Goal: Information Seeking & Learning: Learn about a topic

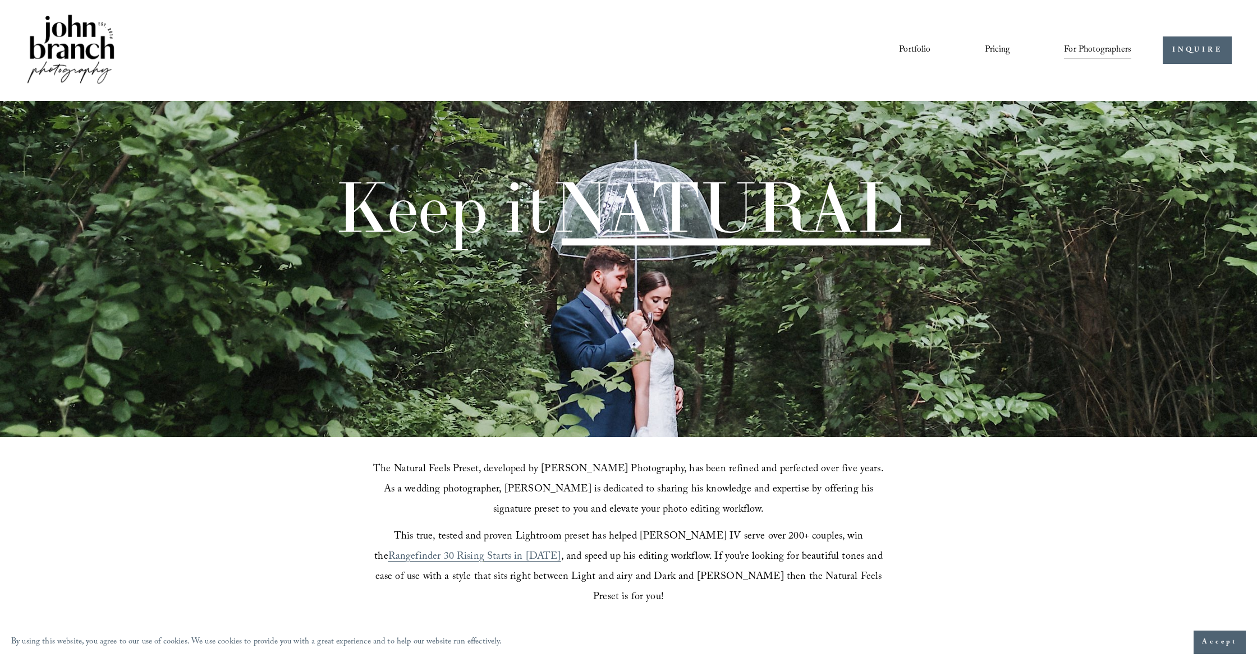
click at [0, 0] on span "Education" at bounding box center [0, 0] width 0 height 0
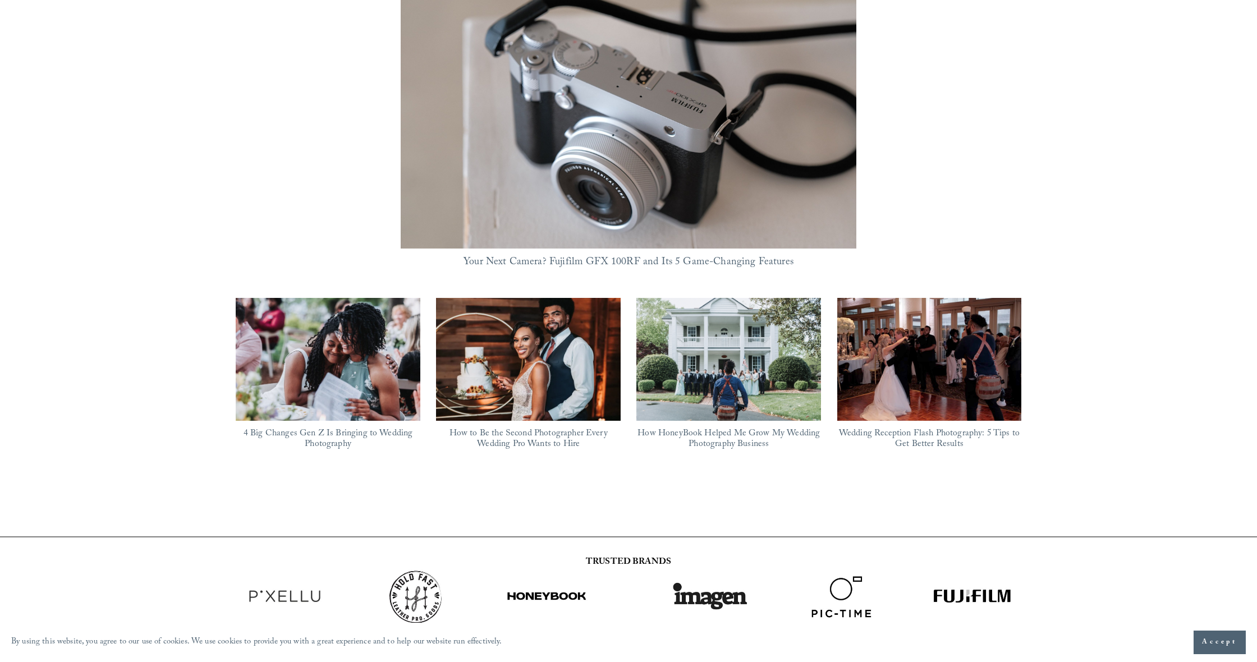
scroll to position [814, 0]
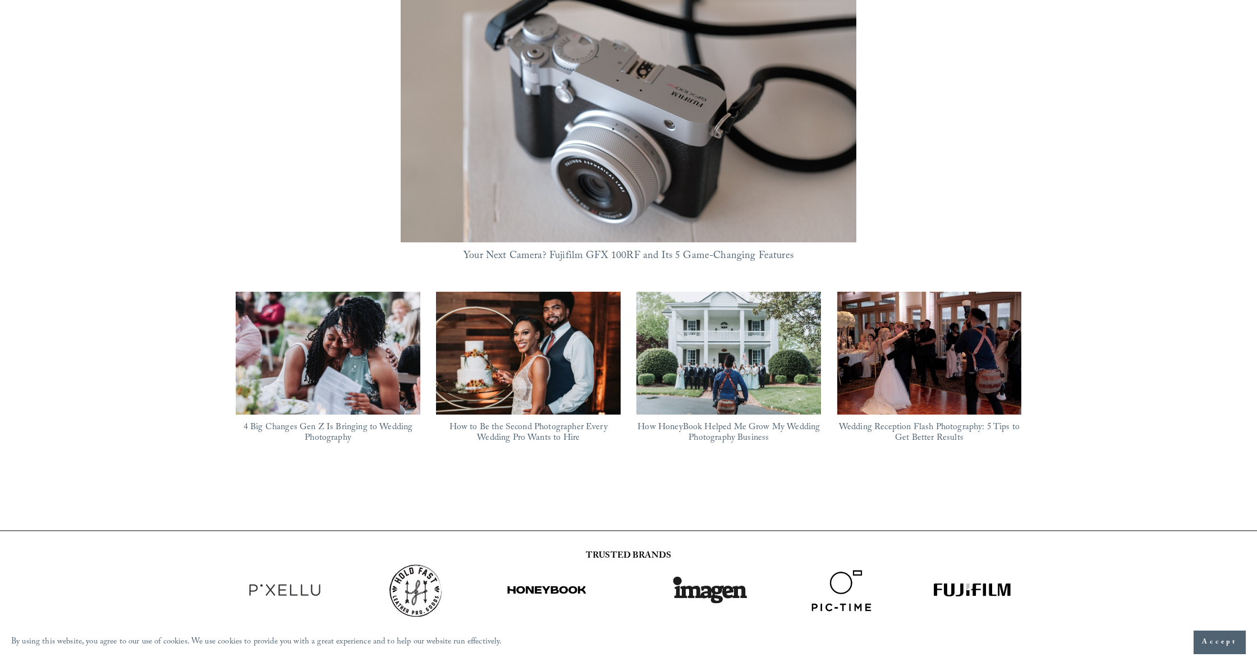
click at [793, 327] on img at bounding box center [728, 353] width 185 height 124
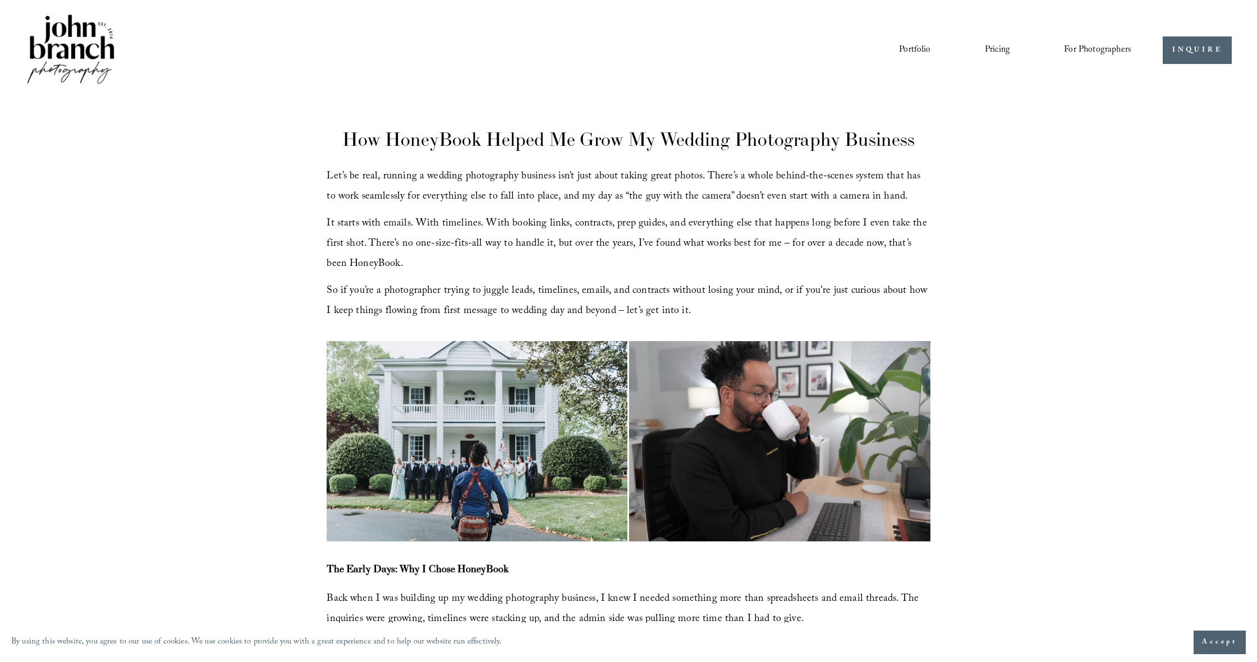
click at [921, 41] on link "Portfolio" at bounding box center [914, 50] width 31 height 19
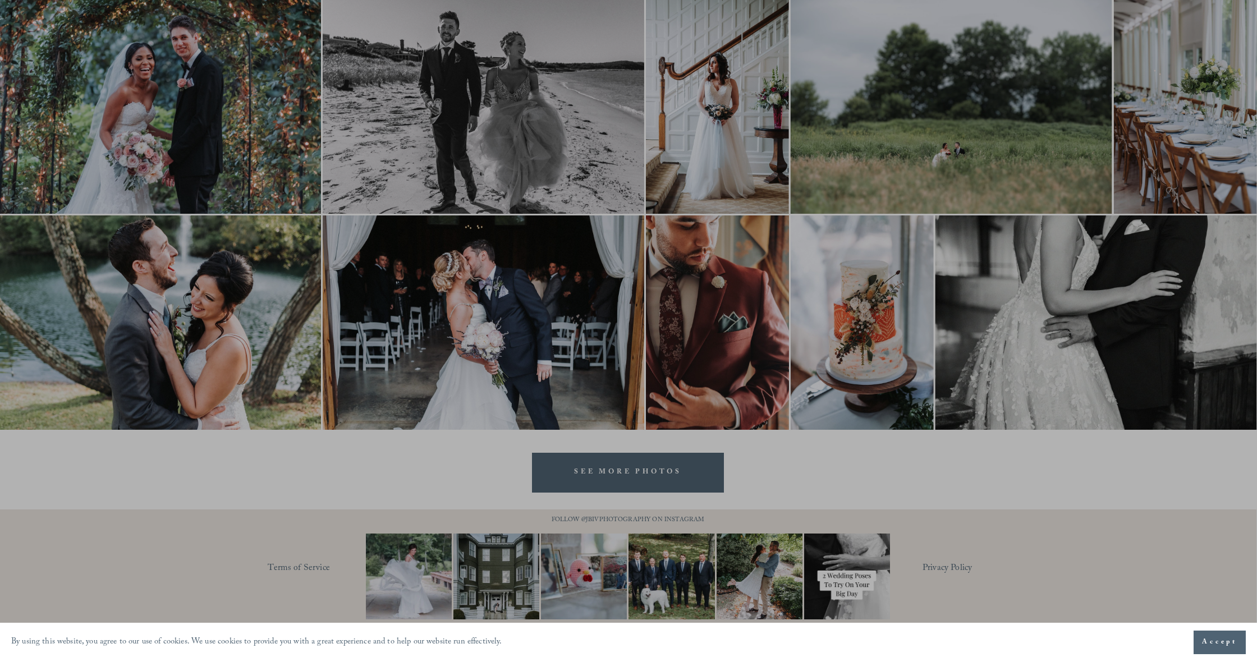
scroll to position [1653, 1]
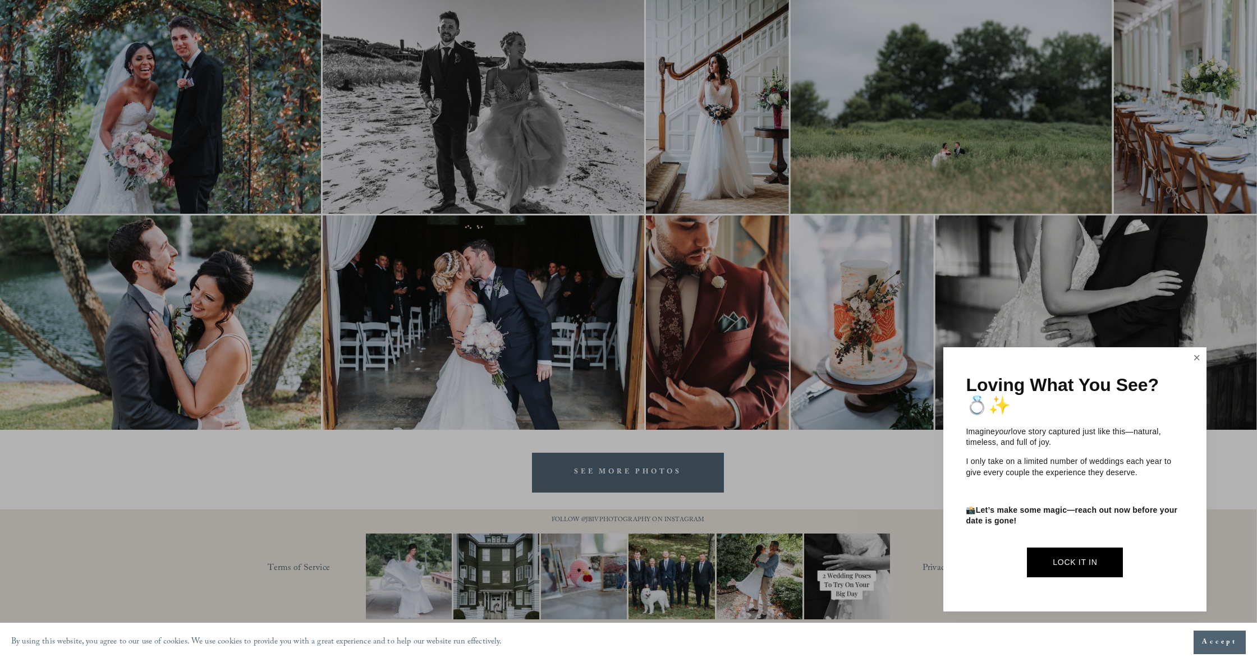
click at [1194, 361] on link "Close" at bounding box center [1196, 358] width 17 height 18
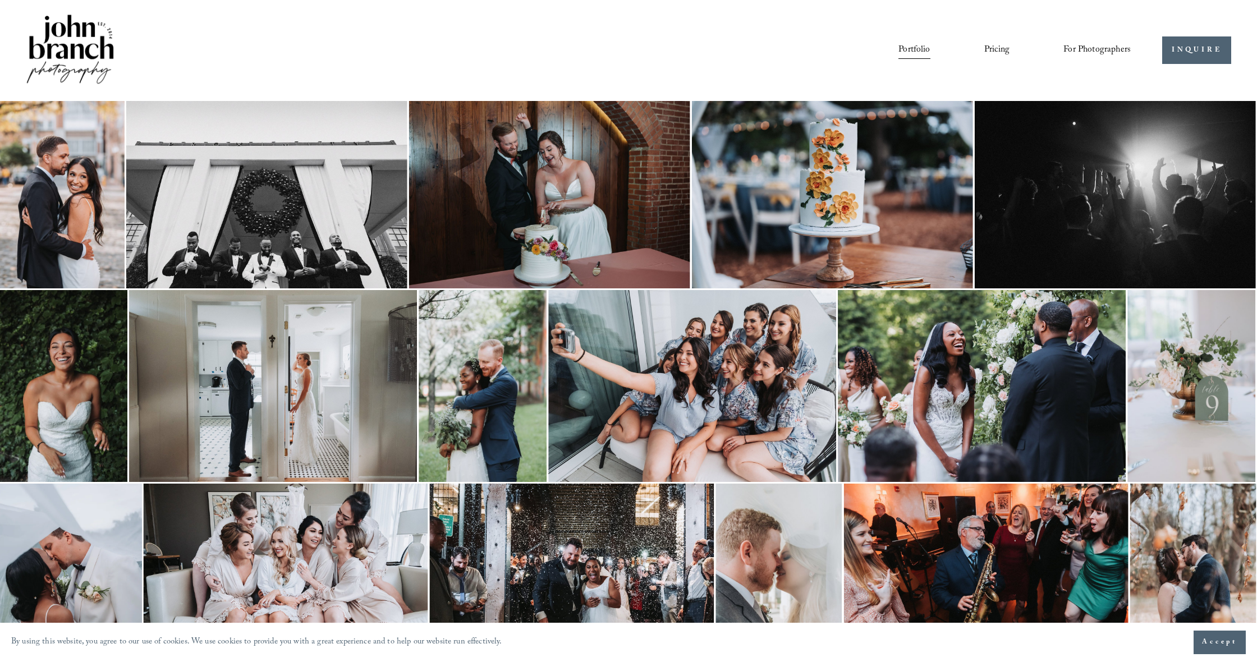
scroll to position [0, 1]
click at [997, 48] on link "Pricing" at bounding box center [996, 50] width 25 height 19
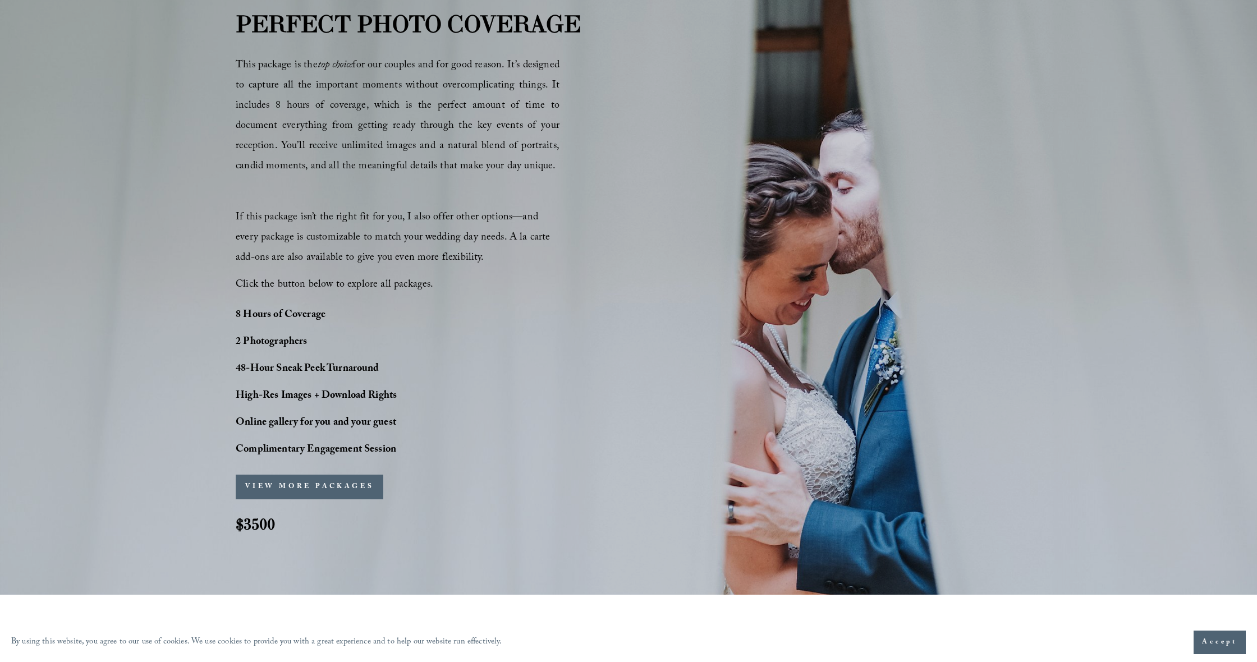
scroll to position [758, 0]
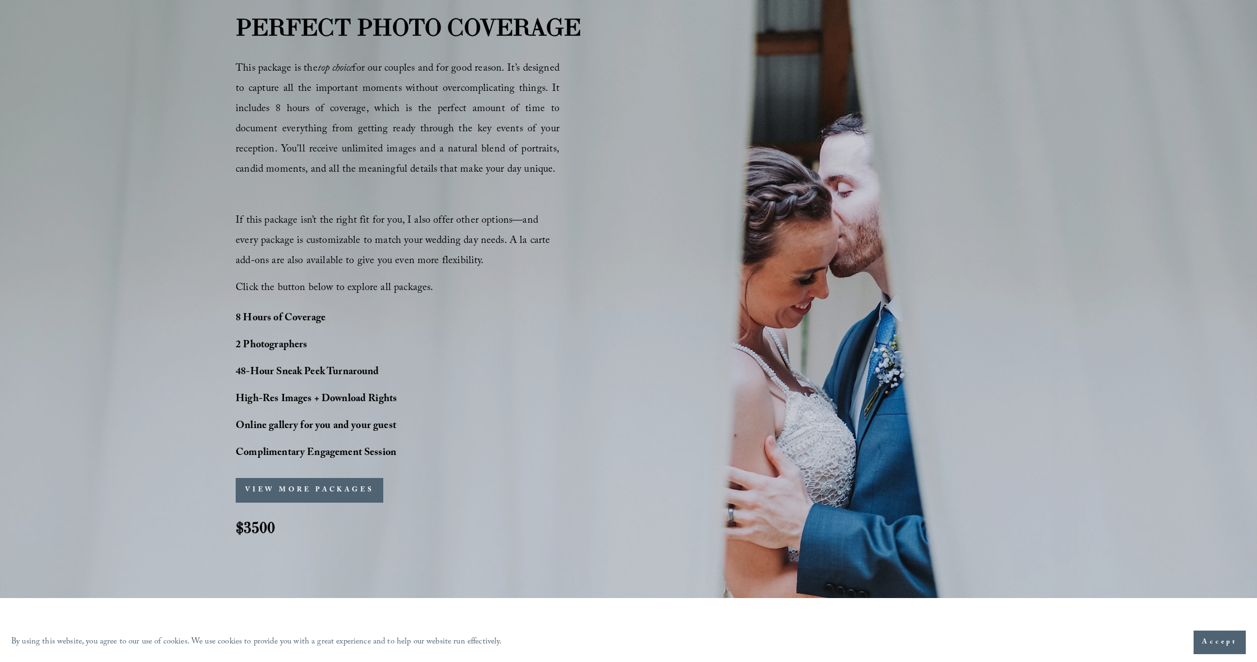
click at [317, 498] on button "VIEW MORE PACKAGES" at bounding box center [310, 490] width 148 height 25
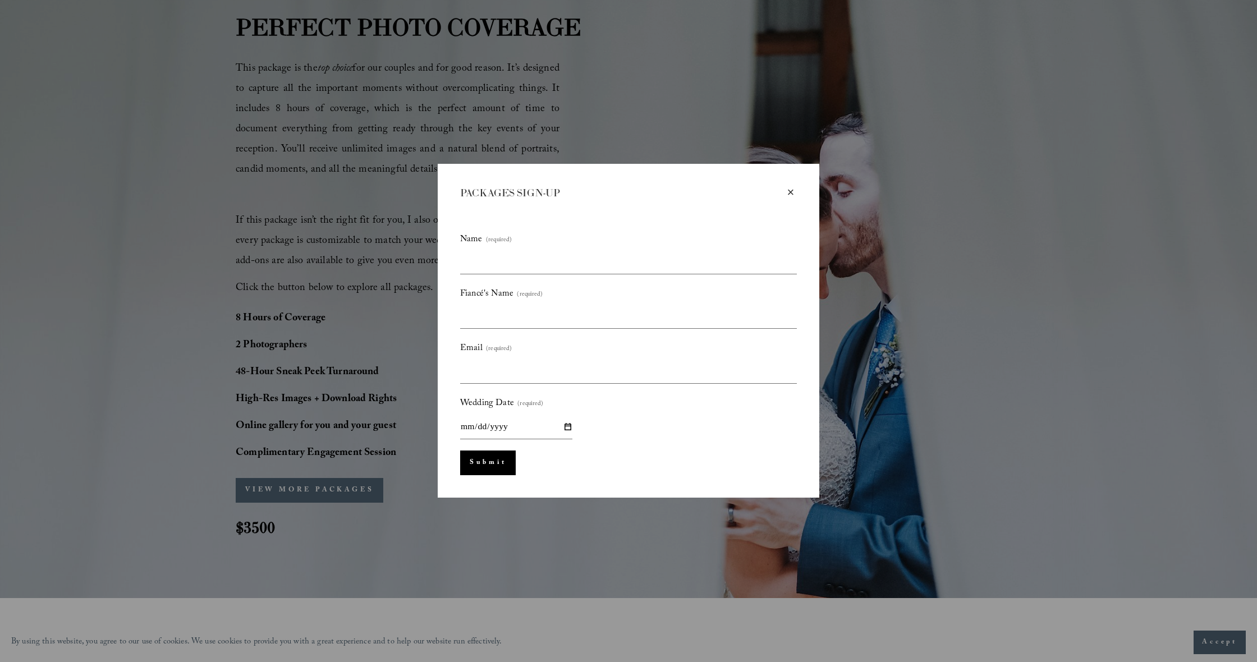
click at [789, 191] on div "×" at bounding box center [790, 192] width 12 height 12
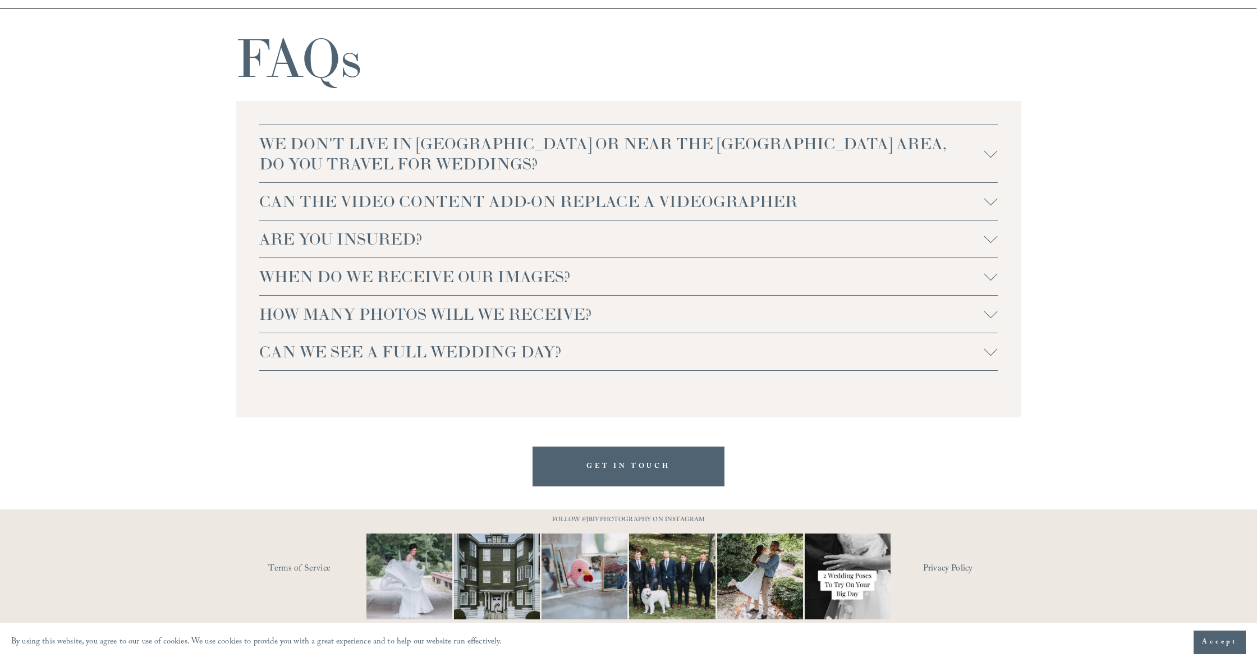
scroll to position [2519, 0]
click at [546, 301] on button "HOW MANY PHOTOS WILL WE RECEIVE?" at bounding box center [628, 314] width 738 height 37
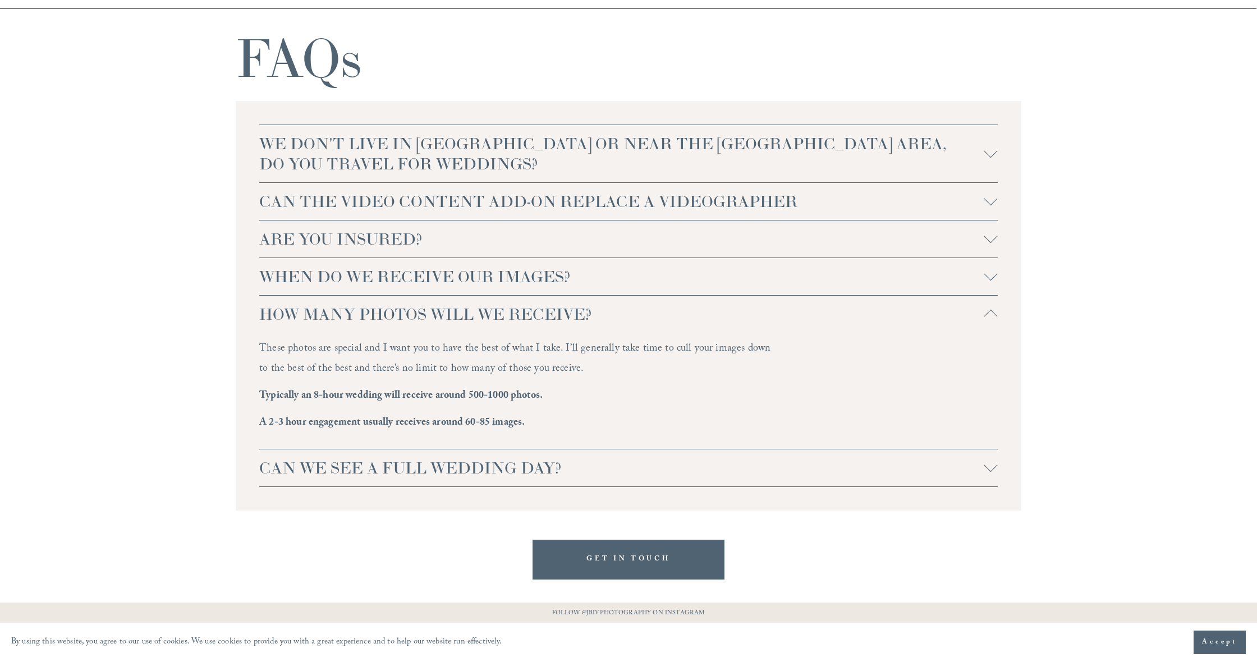
scroll to position [2520, 0]
click at [526, 281] on span "WHEN DO WE RECEIVE OUR IMAGES?" at bounding box center [621, 275] width 725 height 20
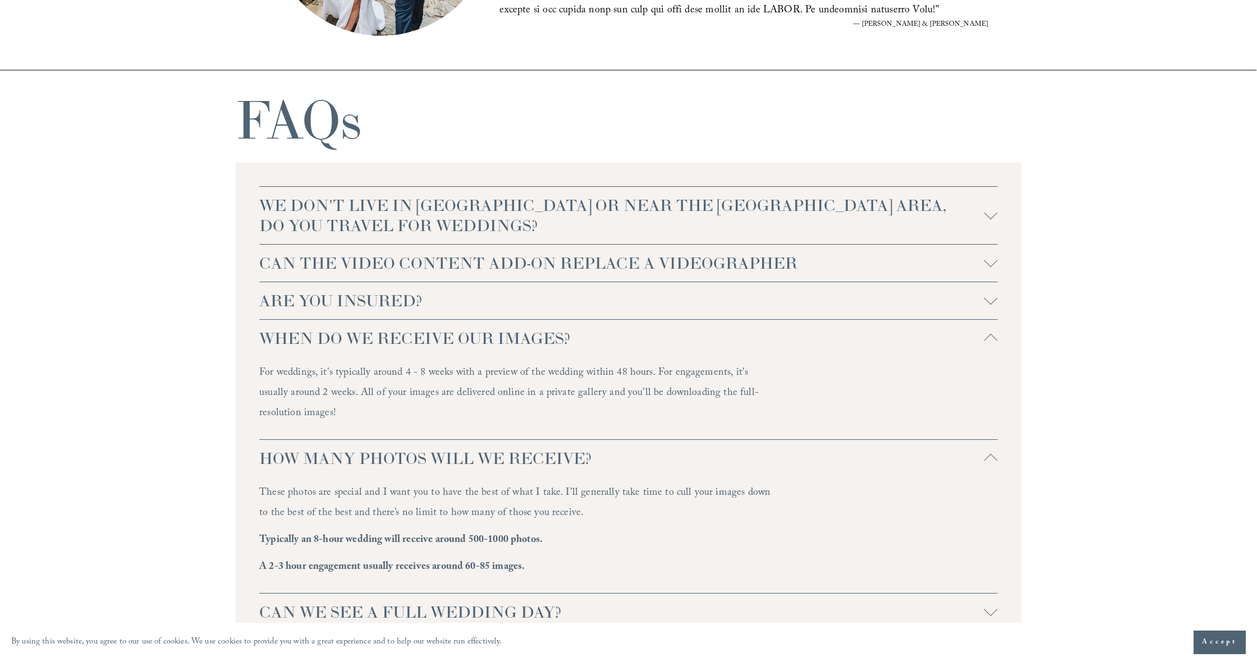
scroll to position [2456, 0]
click at [534, 259] on span "CAN THE VIDEO CONTENT ADD-ON REPLACE A VIDEOGRAPHER" at bounding box center [621, 265] width 725 height 20
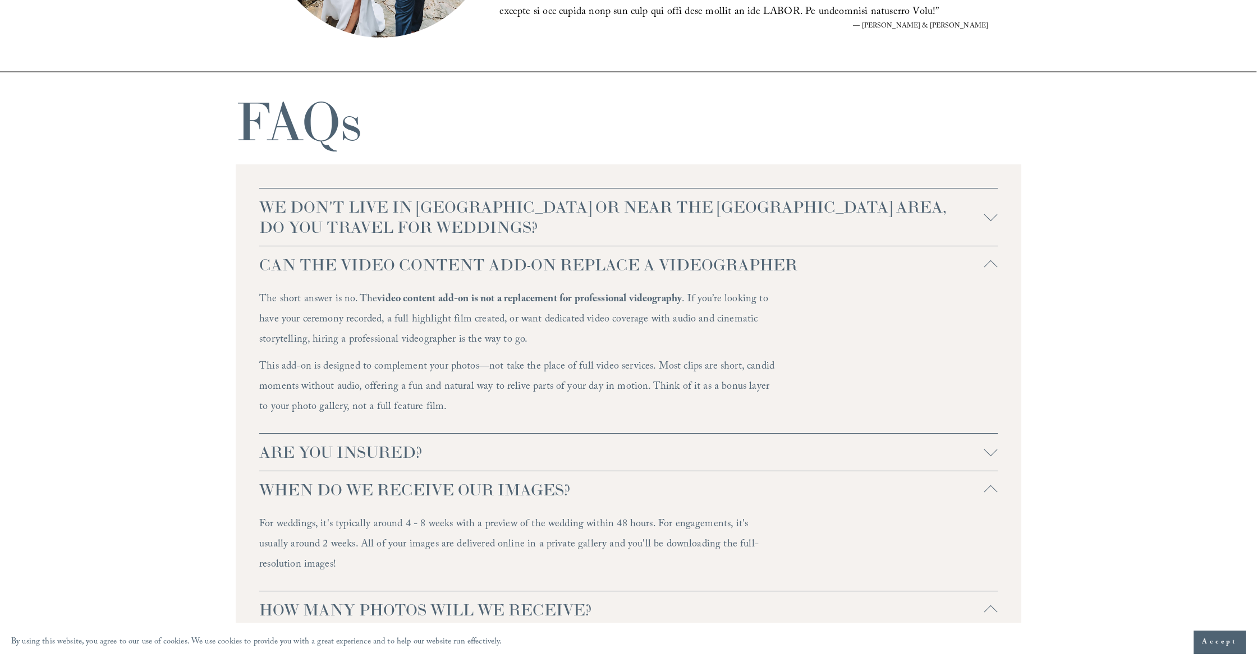
click at [500, 446] on span "ARE YOU INSURED?" at bounding box center [621, 452] width 725 height 20
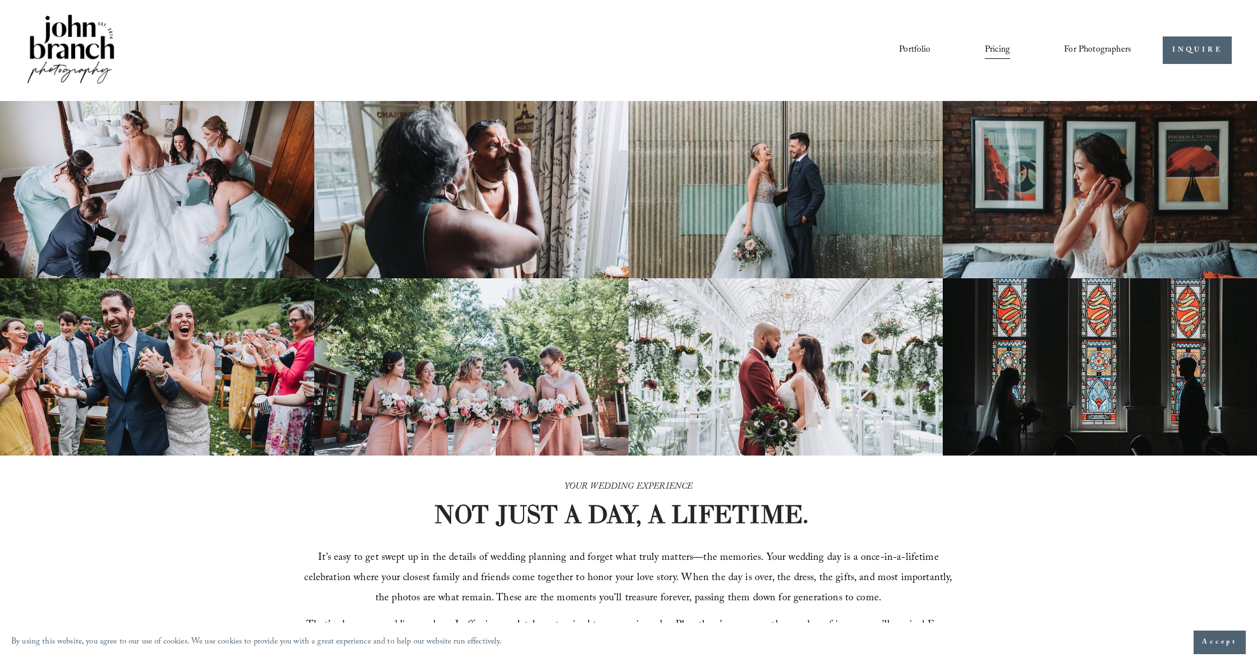
scroll to position [0, 0]
click at [0, 0] on link "Blog" at bounding box center [0, 0] width 0 height 0
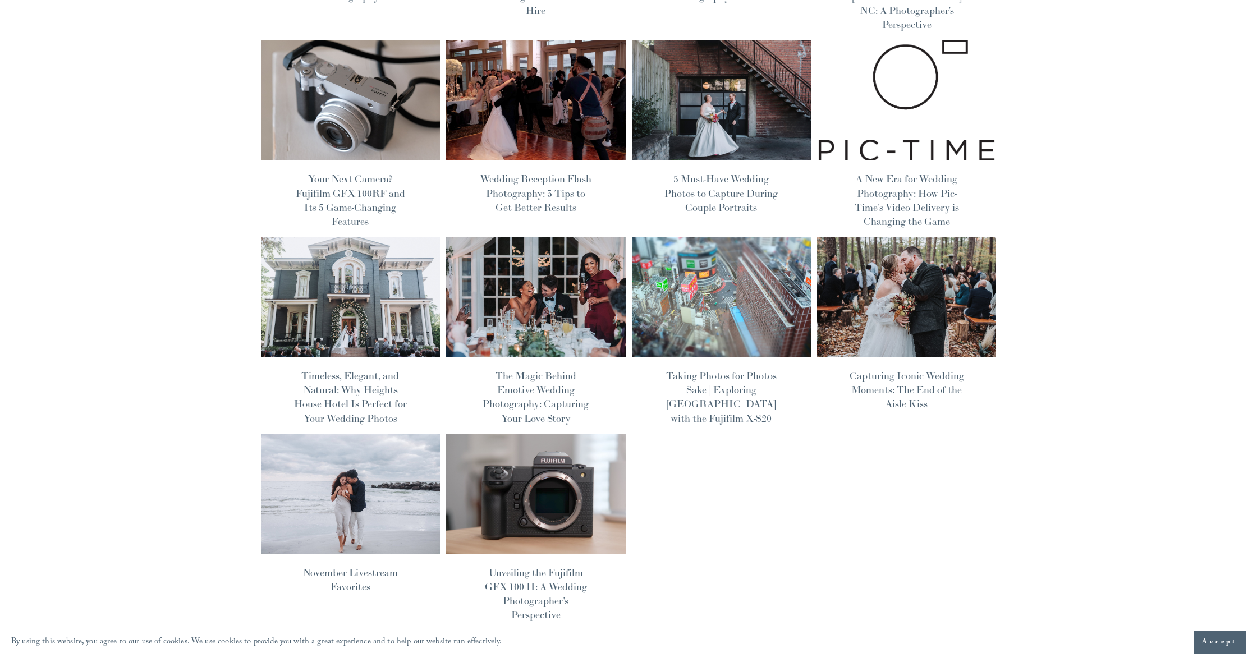
scroll to position [295, 0]
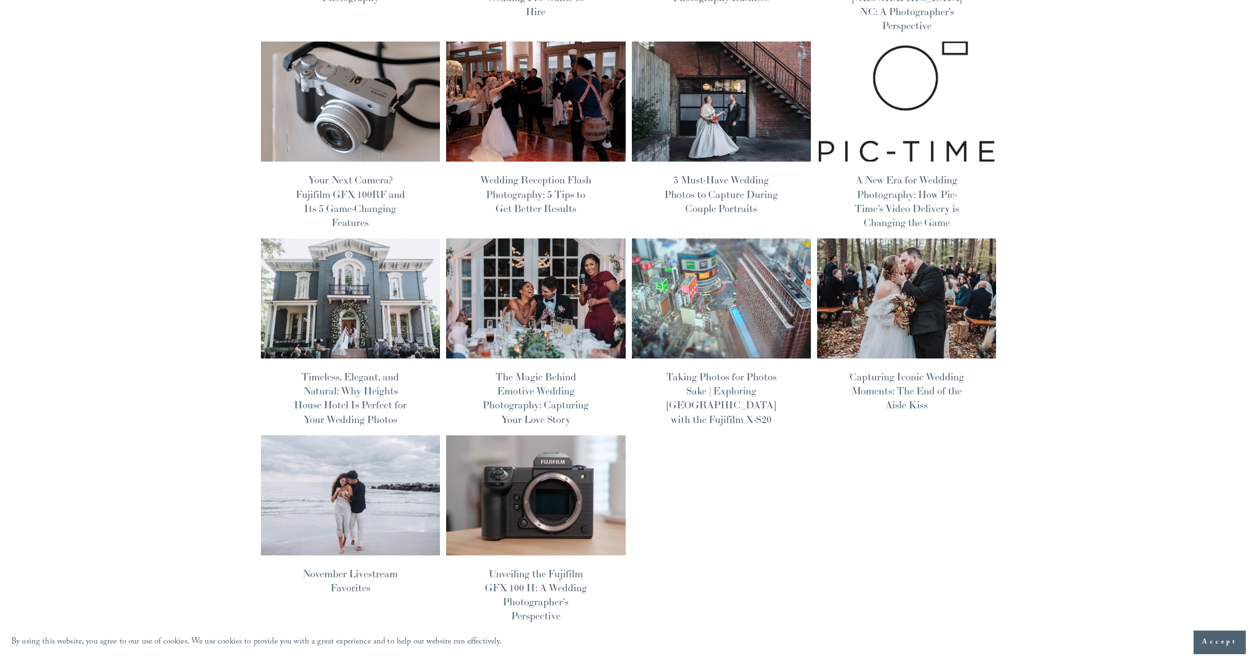
click at [762, 265] on img at bounding box center [721, 298] width 181 height 121
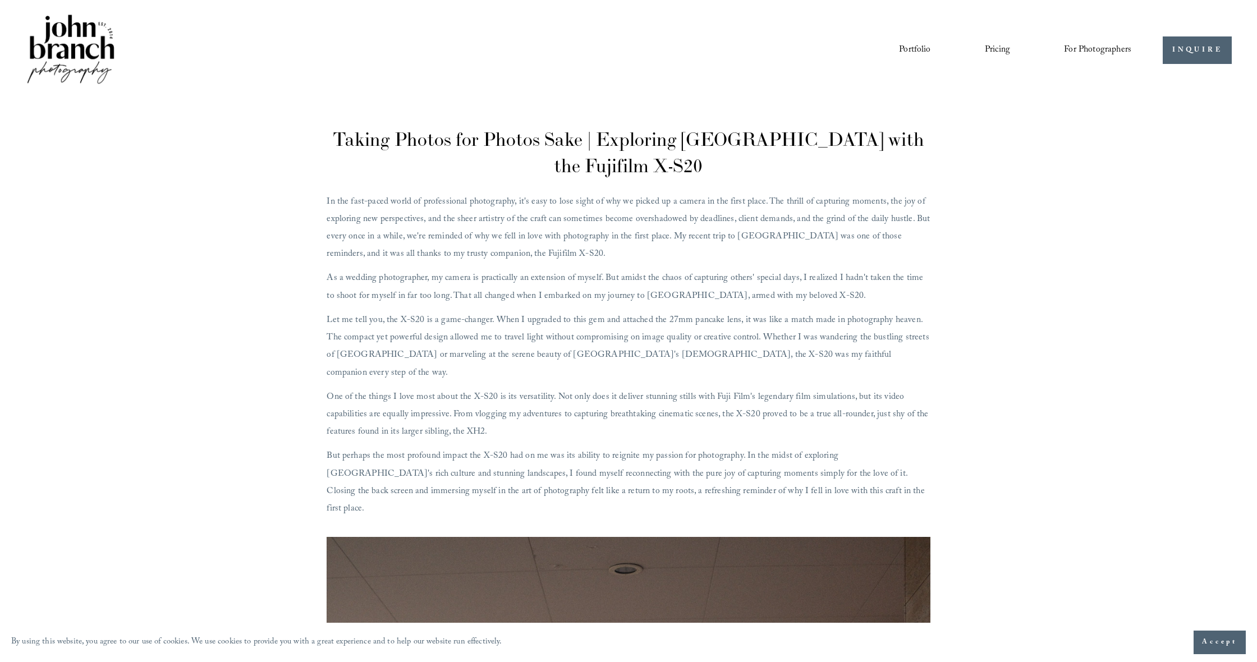
click at [0, 0] on span "Education" at bounding box center [0, 0] width 0 height 0
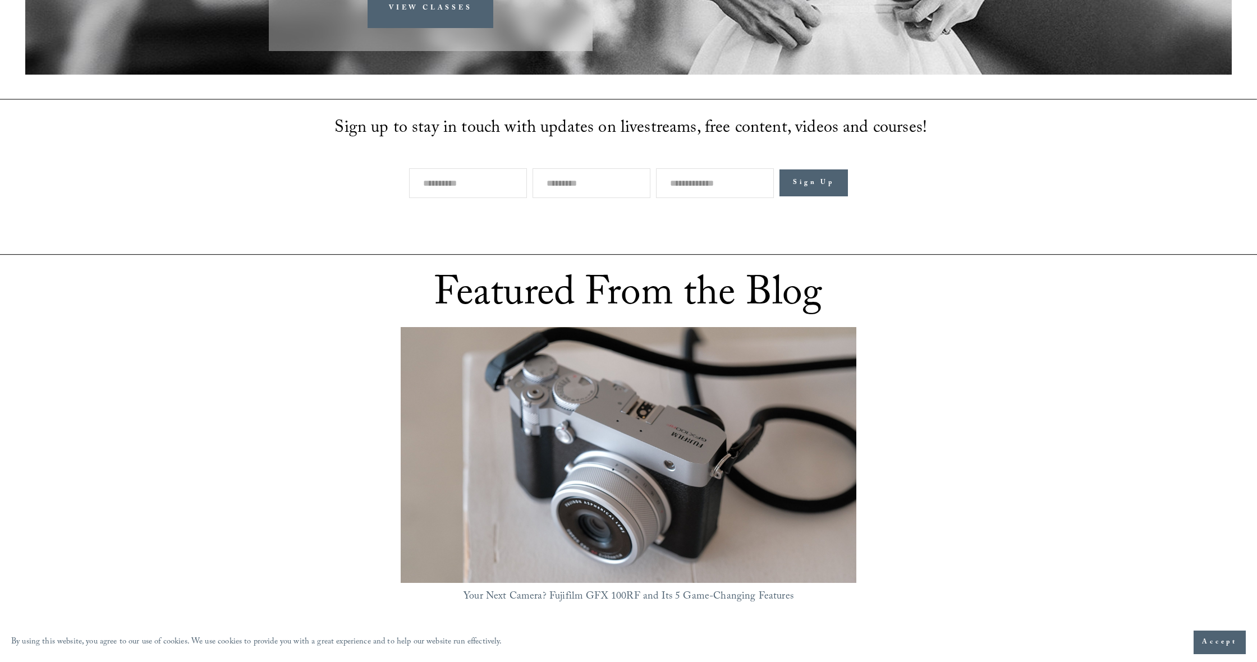
scroll to position [1055, 0]
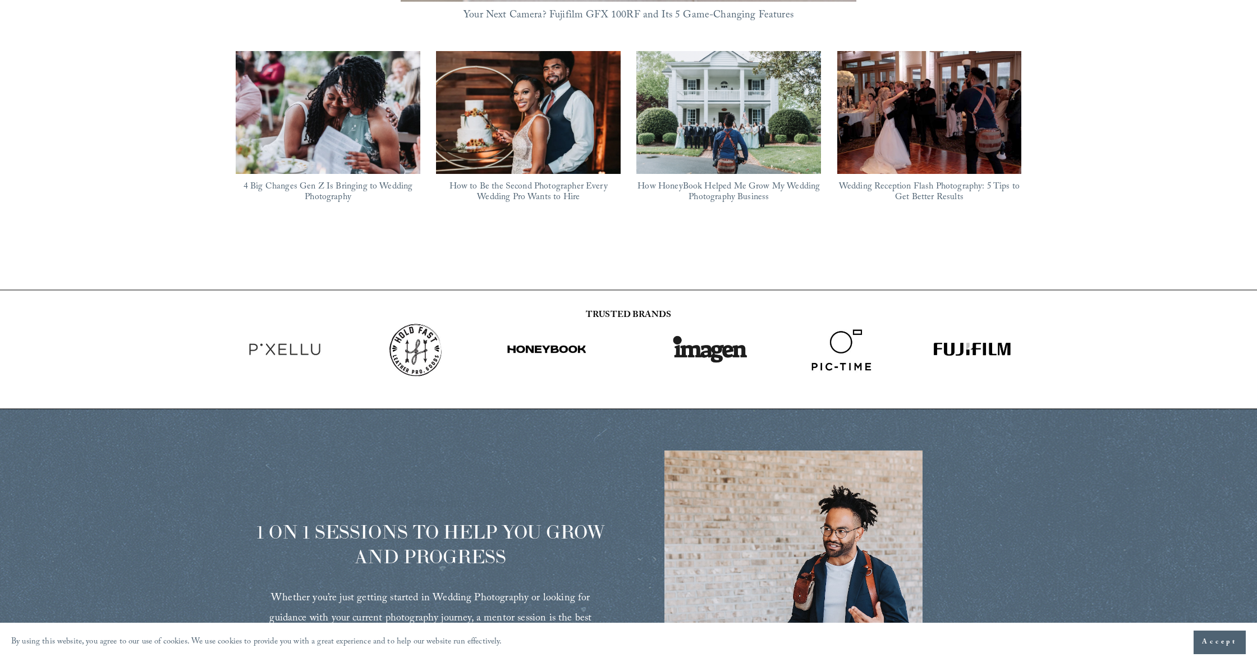
click at [937, 105] on img at bounding box center [929, 112] width 218 height 123
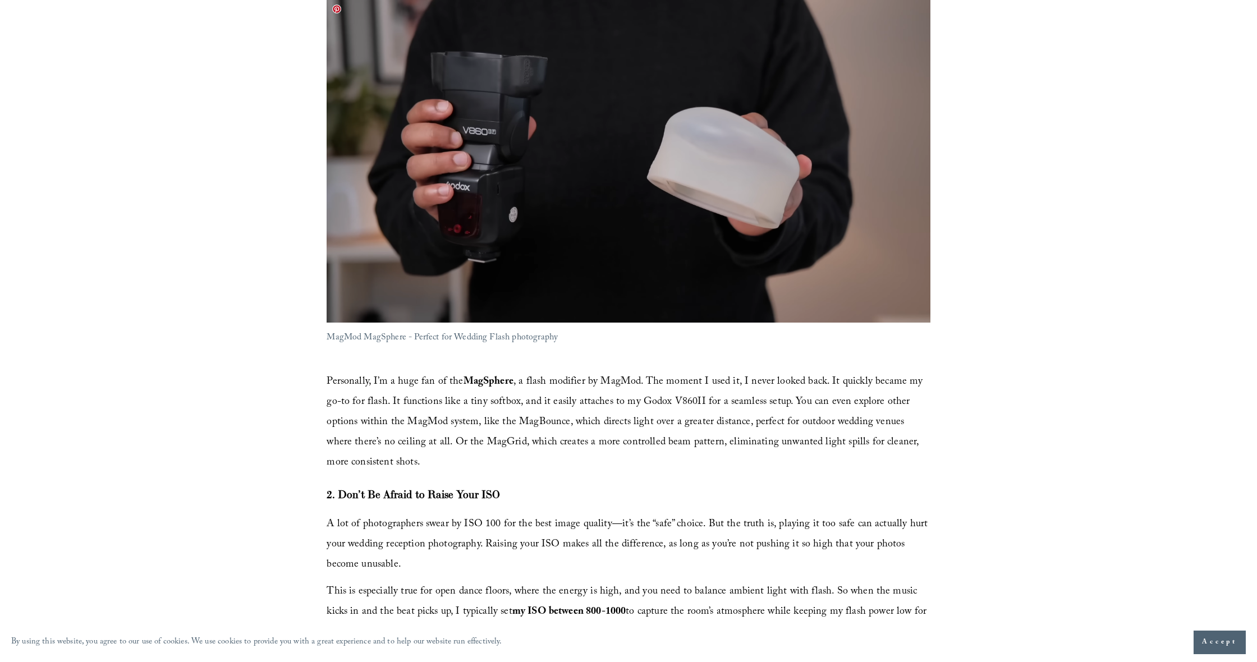
scroll to position [971, 0]
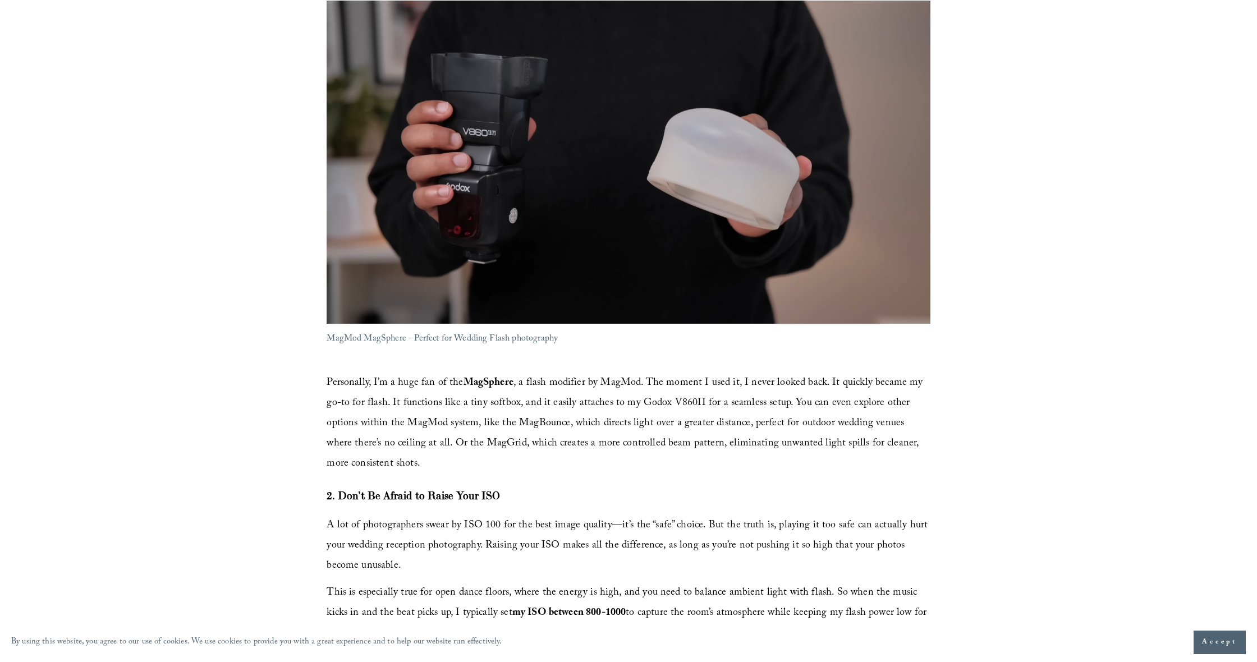
click at [484, 381] on strong "MagSphere" at bounding box center [488, 383] width 50 height 17
copy strong "MagSphere"
